Goal: Task Accomplishment & Management: Manage account settings

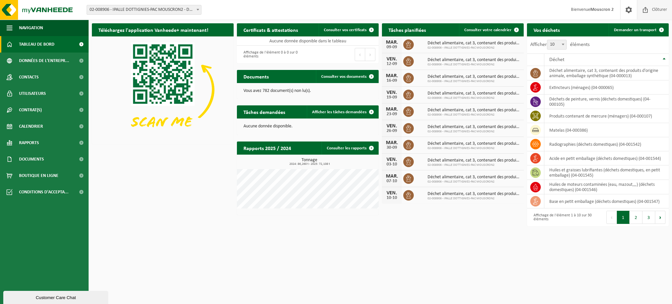
click at [657, 12] on span "Clôturer" at bounding box center [659, 9] width 18 height 19
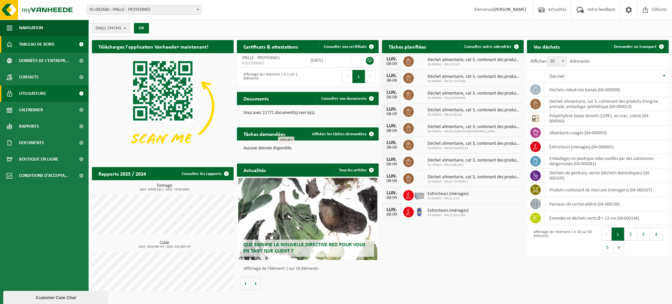
click at [33, 96] on span "Utilisateurs" at bounding box center [32, 93] width 27 height 16
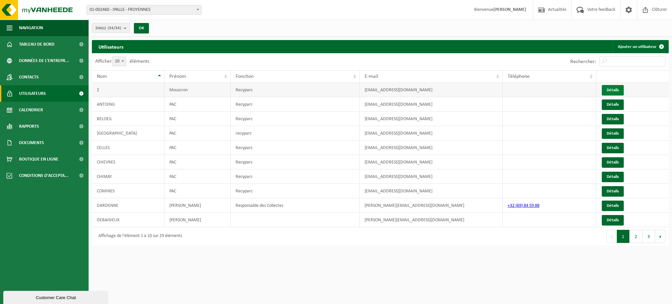
click at [606, 88] on link "Détails" at bounding box center [613, 90] width 22 height 11
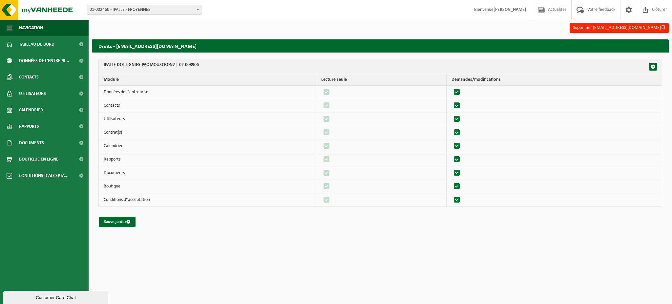
click at [461, 90] on label"] at bounding box center [457, 92] width 9 height 10
click at [452, 87] on input "checkbox" at bounding box center [451, 87] width 0 height 0
checkbox input "false"
click at [329, 91] on label"] at bounding box center [326, 92] width 9 height 10
click at [321, 87] on input "checkbox" at bounding box center [321, 87] width 0 height 0
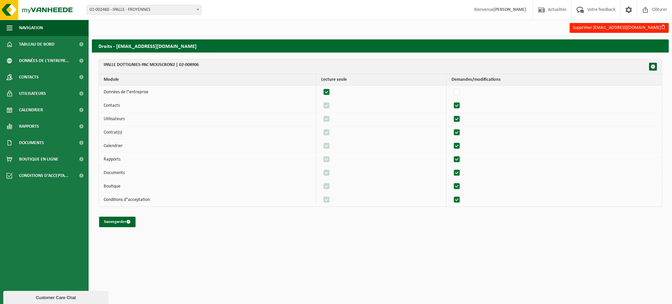
checkbox input "false"
click at [458, 105] on label"] at bounding box center [457, 106] width 9 height 10
click at [452, 101] on input "checkbox" at bounding box center [451, 100] width 0 height 0
checkbox input "false"
click at [327, 105] on label"] at bounding box center [326, 106] width 9 height 10
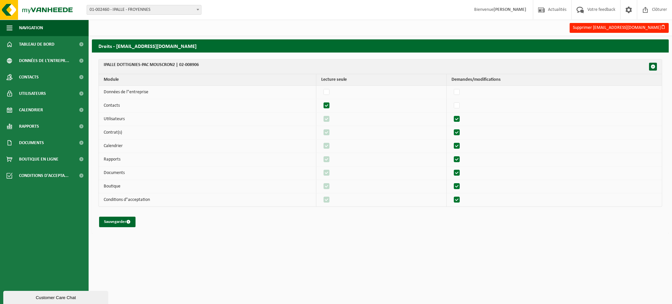
click at [321, 101] on input "checkbox" at bounding box center [321, 100] width 0 height 0
checkbox input "false"
click at [461, 119] on label"] at bounding box center [457, 119] width 9 height 10
click at [452, 114] on input "checkbox" at bounding box center [451, 114] width 0 height 0
checkbox input "false"
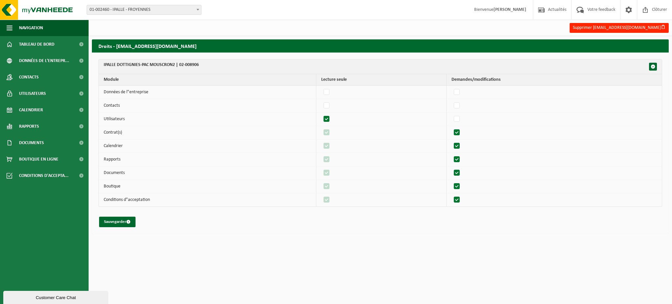
click at [329, 118] on label"] at bounding box center [326, 119] width 9 height 10
click at [321, 114] on input "checkbox" at bounding box center [321, 114] width 0 height 0
checkbox input "false"
click at [462, 131] on label"] at bounding box center [457, 133] width 9 height 10
click at [452, 128] on input "checkbox" at bounding box center [451, 127] width 0 height 0
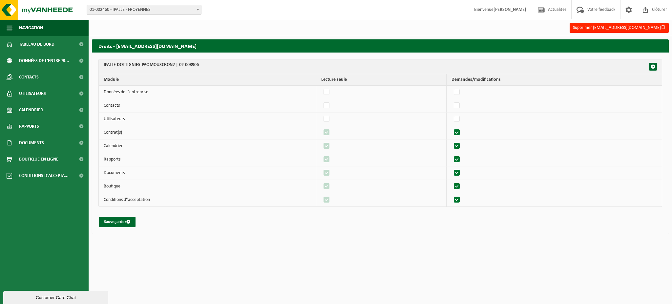
checkbox input "false"
click at [327, 133] on label"] at bounding box center [326, 133] width 9 height 10
click at [321, 128] on input "checkbox" at bounding box center [321, 127] width 0 height 0
checkbox input "false"
click at [458, 145] on label"] at bounding box center [457, 146] width 9 height 10
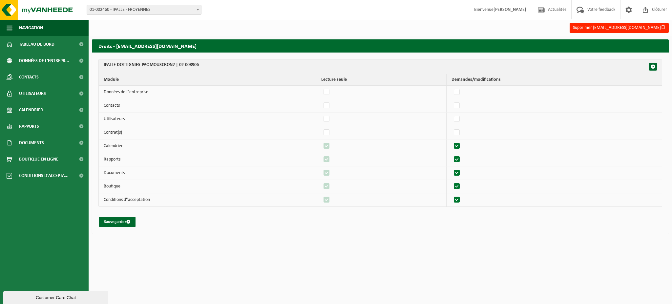
click at [452, 141] on input "checkbox" at bounding box center [451, 141] width 0 height 0
checkbox input "false"
click at [459, 155] on label"] at bounding box center [457, 160] width 9 height 10
click at [452, 155] on input "checkbox" at bounding box center [451, 154] width 0 height 0
checkbox input "false"
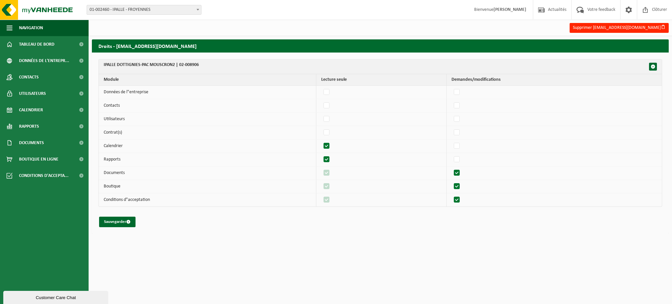
click at [329, 158] on label"] at bounding box center [326, 160] width 9 height 10
click at [321, 155] on input "checkbox" at bounding box center [321, 154] width 0 height 0
checkbox input "false"
click at [460, 173] on label"] at bounding box center [457, 173] width 9 height 10
click at [452, 168] on input "checkbox" at bounding box center [451, 168] width 0 height 0
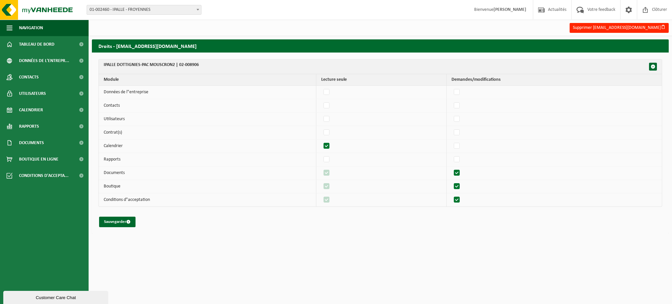
checkbox input "false"
click at [460, 187] on label"] at bounding box center [457, 186] width 9 height 10
click at [452, 181] on input "checkbox" at bounding box center [451, 181] width 0 height 0
checkbox input "false"
click at [459, 200] on label"] at bounding box center [457, 200] width 9 height 10
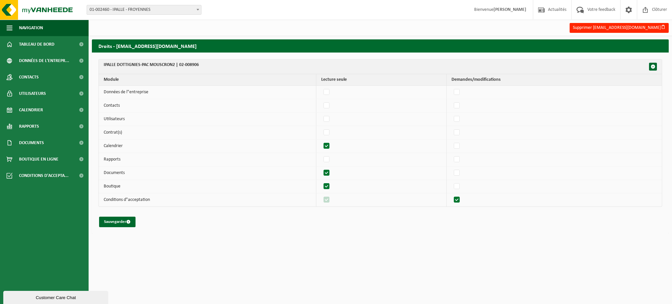
click at [452, 195] on input "checkbox" at bounding box center [451, 195] width 0 height 0
checkbox input "false"
click at [329, 187] on label"] at bounding box center [326, 186] width 9 height 10
click at [321, 181] on input "checkbox" at bounding box center [321, 181] width 0 height 0
checkbox input "false"
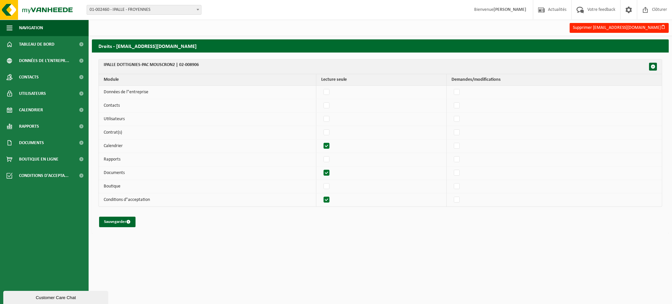
click at [331, 200] on label"] at bounding box center [326, 200] width 9 height 10
click at [321, 195] on input "checkbox" at bounding box center [321, 195] width 0 height 0
checkbox input "false"
click at [112, 221] on button "Sauvegarder" at bounding box center [117, 222] width 36 height 11
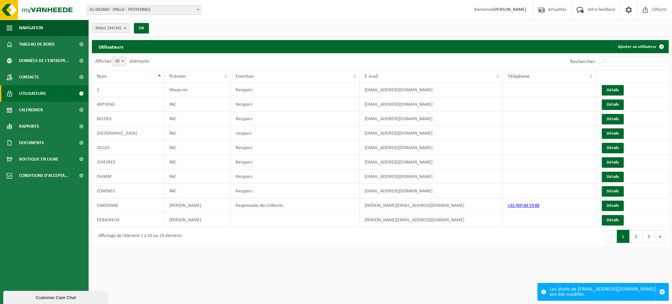
click at [647, 238] on button "3" at bounding box center [649, 236] width 13 height 13
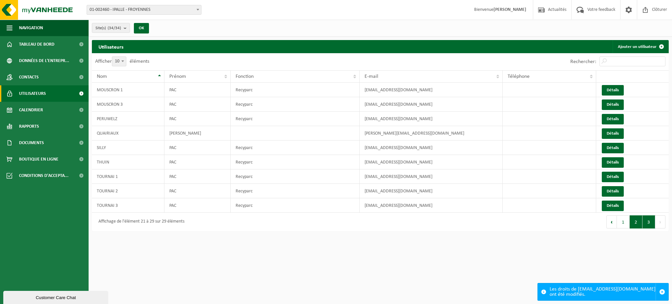
click at [632, 220] on button "2" at bounding box center [636, 221] width 13 height 13
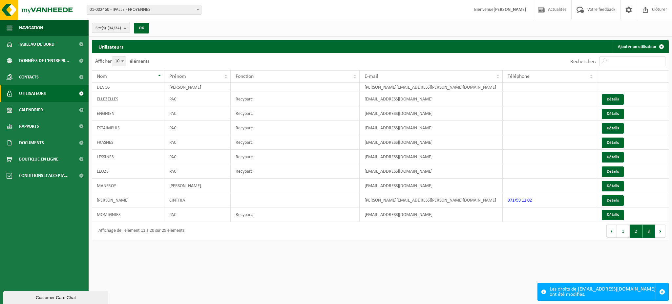
click at [650, 232] on button "3" at bounding box center [649, 230] width 13 height 13
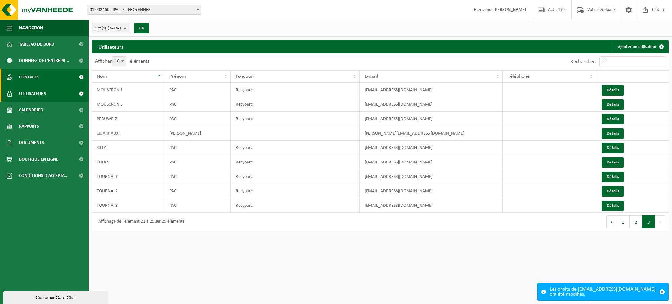
click at [38, 80] on span "Contacts" at bounding box center [29, 77] width 20 height 16
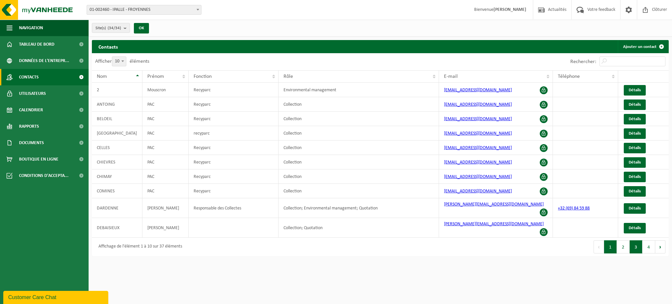
click at [637, 240] on button "3" at bounding box center [636, 246] width 13 height 13
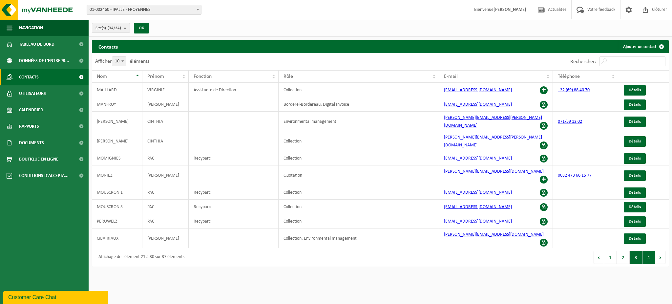
click at [647, 251] on button "4" at bounding box center [649, 257] width 13 height 13
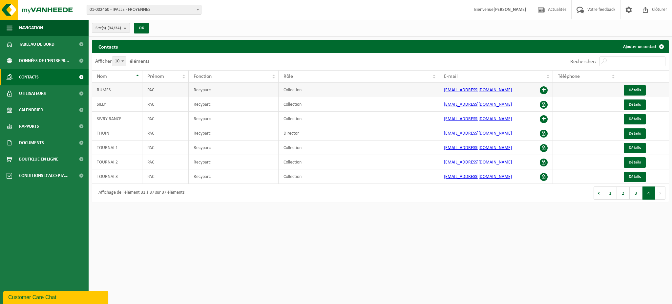
click at [543, 90] on span at bounding box center [544, 90] width 8 height 8
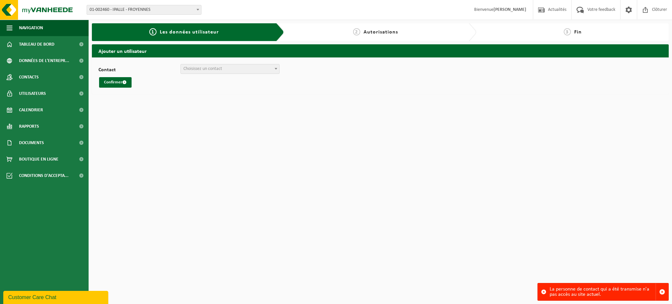
click at [586, 291] on div "La personne de contact qui a été transmise n'a pas accès au site actuel." at bounding box center [603, 291] width 106 height 17
click at [221, 69] on span "Choisissez un contact" at bounding box center [202, 68] width 39 height 5
click at [230, 67] on span "VIRGINIE MAILLARD (virginie.maillard@ipalle.be)" at bounding box center [230, 68] width 98 height 9
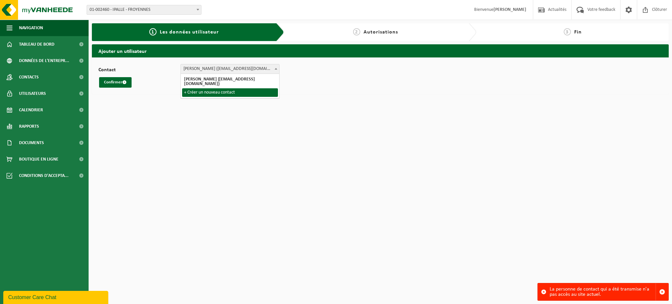
select select "0"
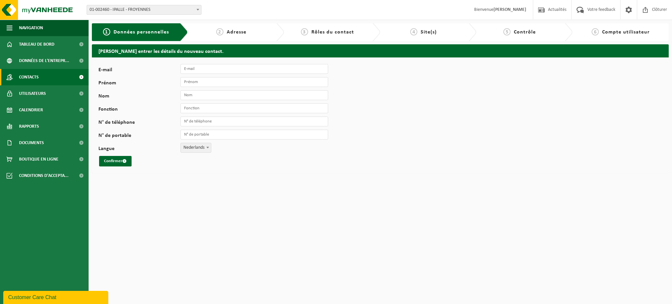
click at [32, 83] on span "Contacts" at bounding box center [29, 77] width 20 height 16
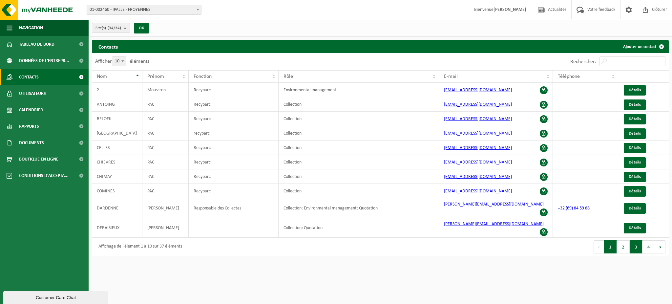
click at [633, 240] on button "3" at bounding box center [636, 246] width 13 height 13
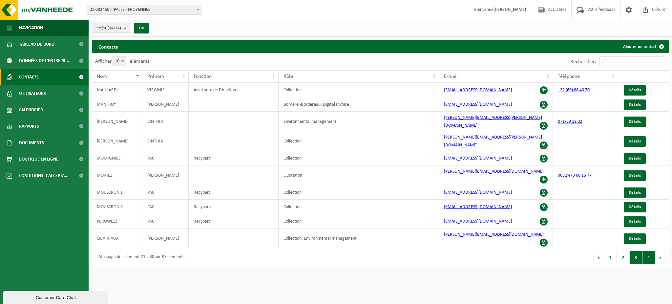
click at [643, 251] on button "4" at bounding box center [649, 257] width 13 height 13
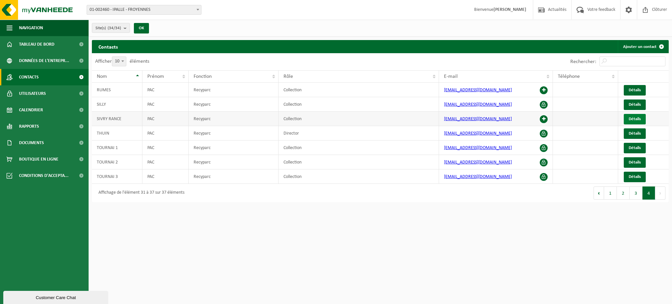
click at [638, 121] on span "Détails" at bounding box center [635, 119] width 12 height 4
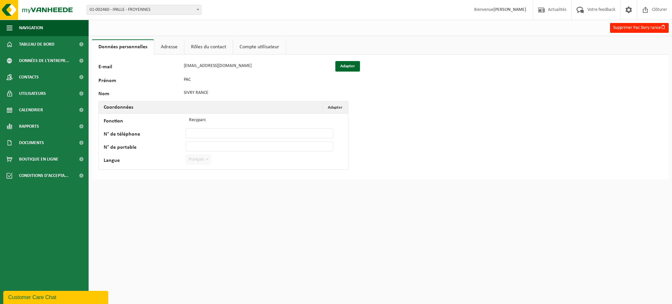
click at [163, 50] on link "Adresse" at bounding box center [169, 46] width 30 height 15
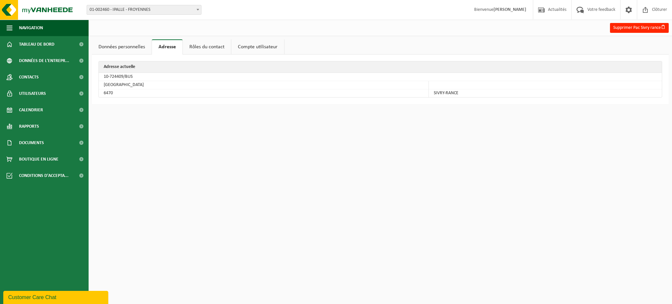
click at [192, 48] on link "Rôles du contact" at bounding box center [207, 46] width 48 height 15
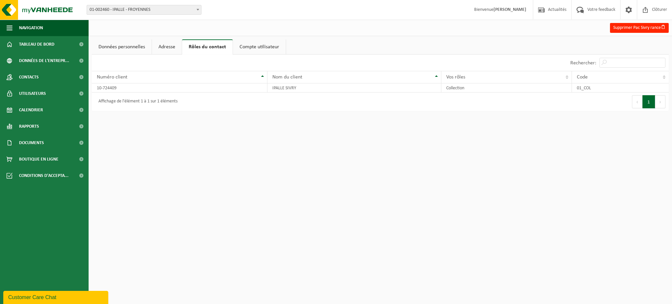
click at [260, 48] on link "Compte utilisateur" at bounding box center [259, 46] width 53 height 15
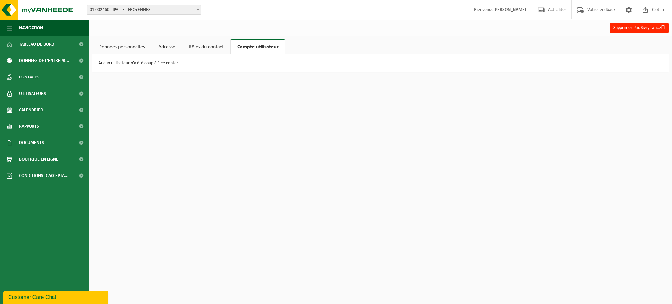
click at [117, 51] on link "Données personnelles" at bounding box center [122, 46] width 60 height 15
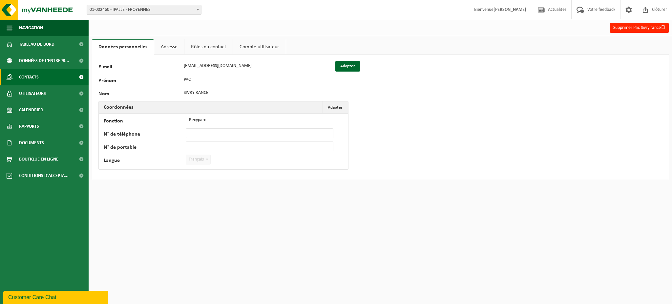
click at [33, 81] on span "Contacts" at bounding box center [29, 77] width 20 height 16
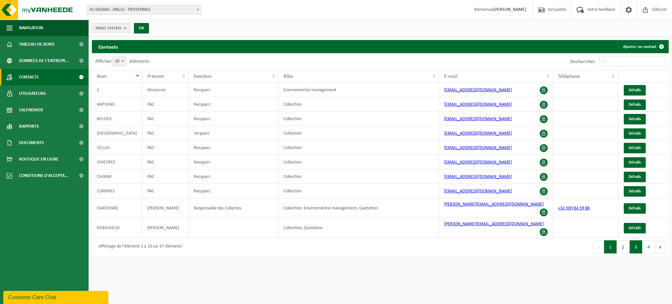
click at [637, 240] on button "3" at bounding box center [636, 246] width 13 height 13
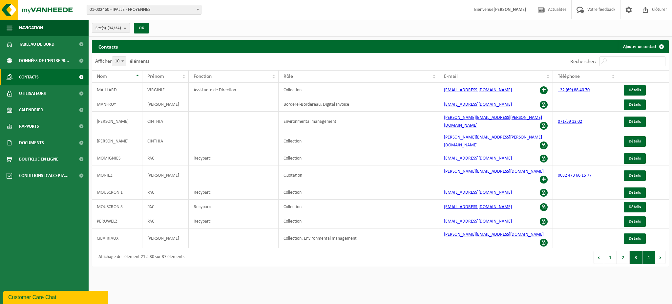
click at [648, 251] on button "4" at bounding box center [649, 257] width 13 height 13
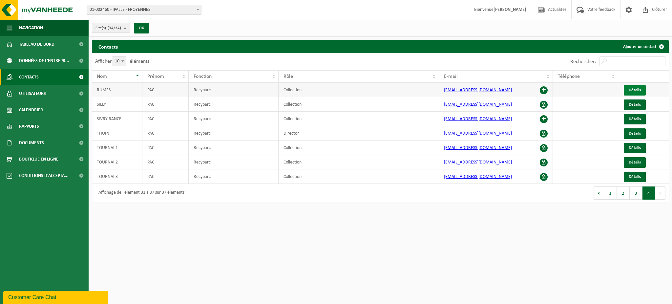
click at [630, 93] on link "Détails" at bounding box center [635, 90] width 22 height 11
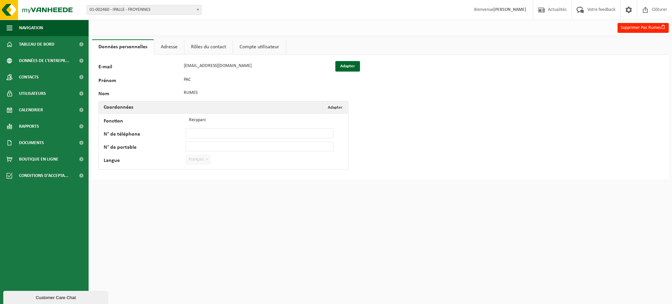
click at [164, 48] on link "Adresse" at bounding box center [169, 46] width 30 height 15
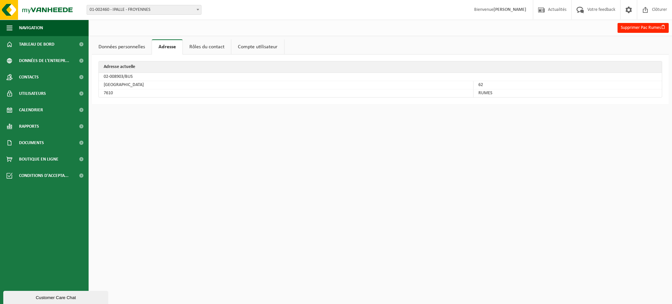
click at [205, 44] on link "Rôles du contact" at bounding box center [207, 46] width 48 height 15
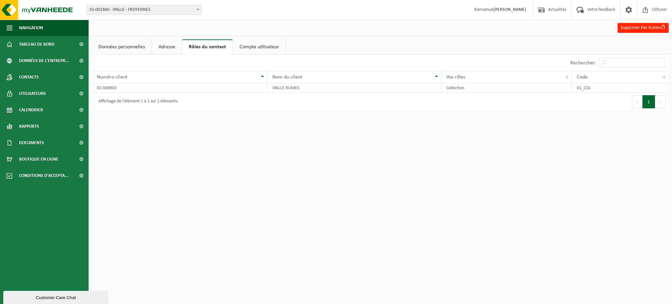
click at [264, 46] on link "Compte utilisateur" at bounding box center [259, 46] width 53 height 15
